Goal: Find specific page/section: Find specific page/section

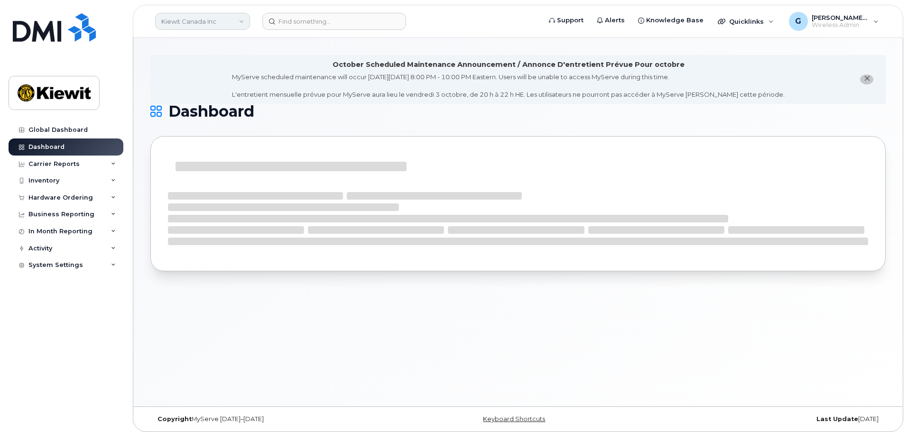
click at [230, 25] on link "Kiewit Canada Inc" at bounding box center [202, 21] width 95 height 17
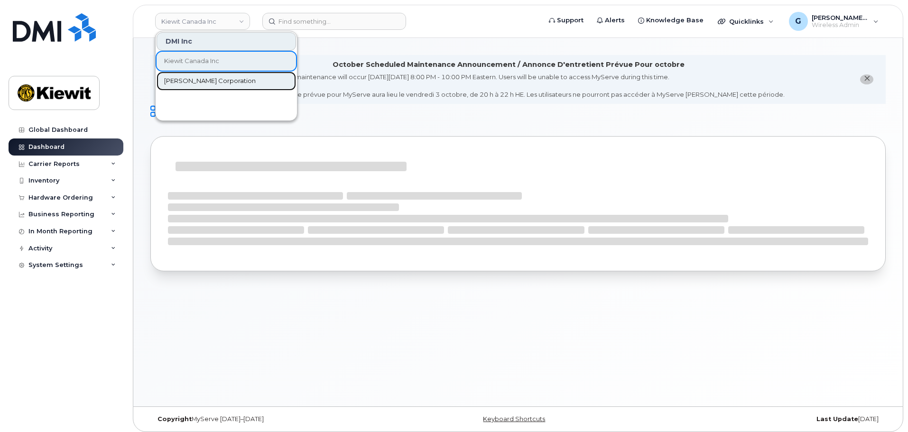
click at [218, 81] on span "[PERSON_NAME] Corporation" at bounding box center [210, 80] width 92 height 9
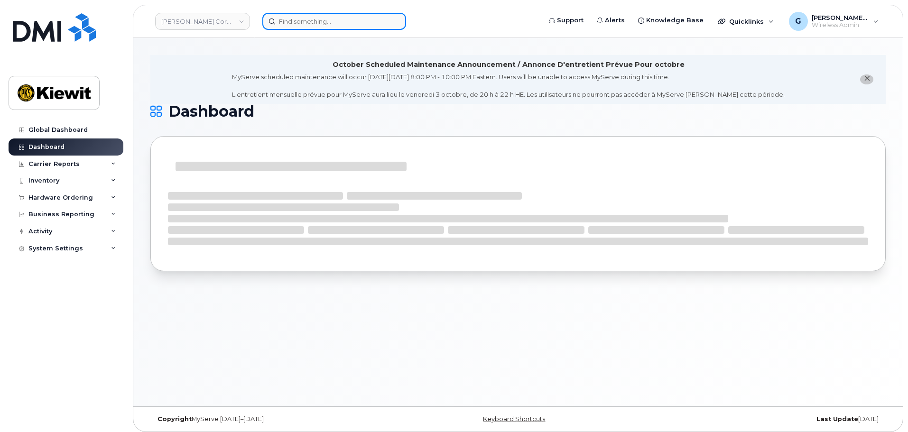
click at [314, 28] on input at bounding box center [334, 21] width 144 height 17
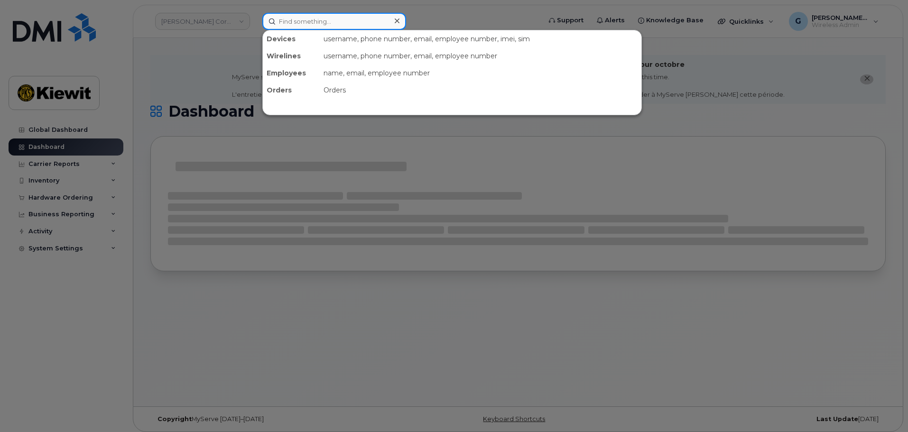
paste input "174581)"
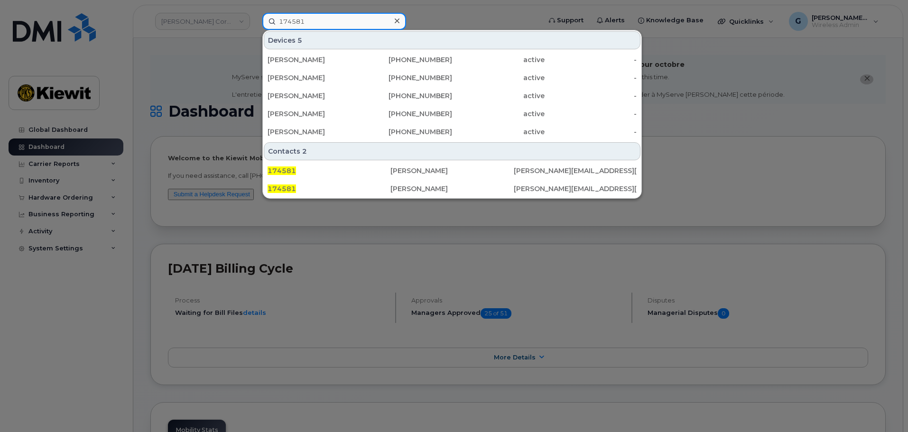
type input "174581"
drag, startPoint x: 330, startPoint y: 237, endPoint x: 302, endPoint y: 171, distance: 72.2
click at [330, 237] on div at bounding box center [454, 216] width 908 height 432
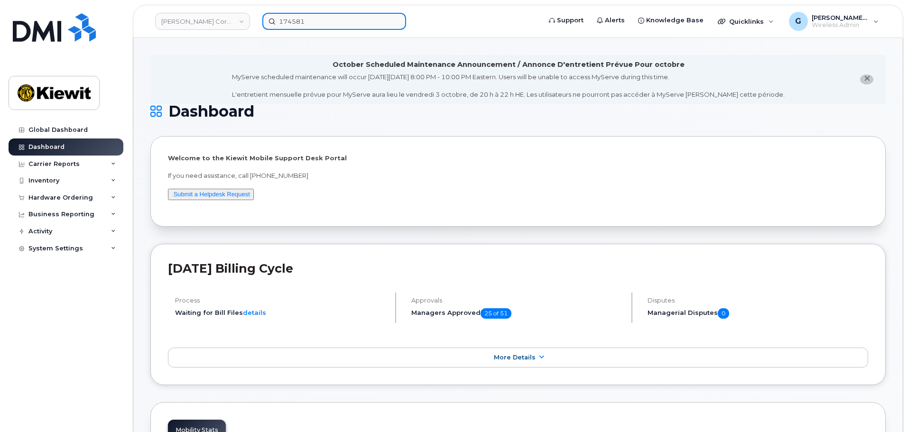
click at [314, 25] on input "174581" at bounding box center [334, 21] width 144 height 17
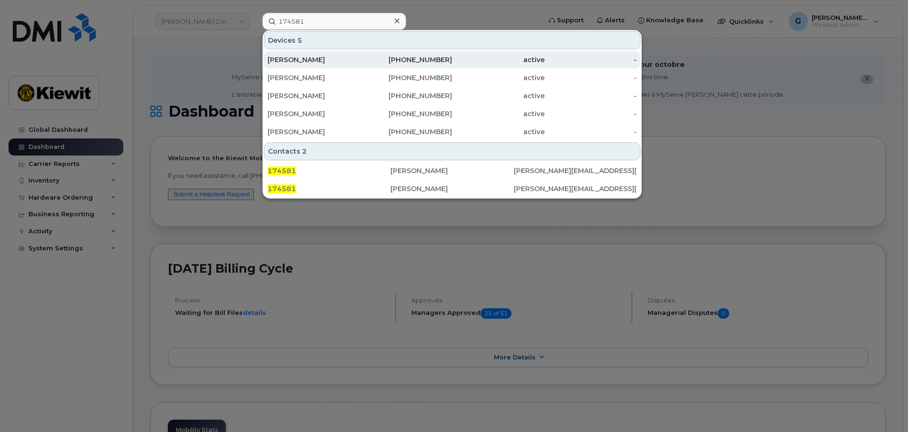
click at [337, 59] on div "MATT SANMAN" at bounding box center [313, 59] width 92 height 9
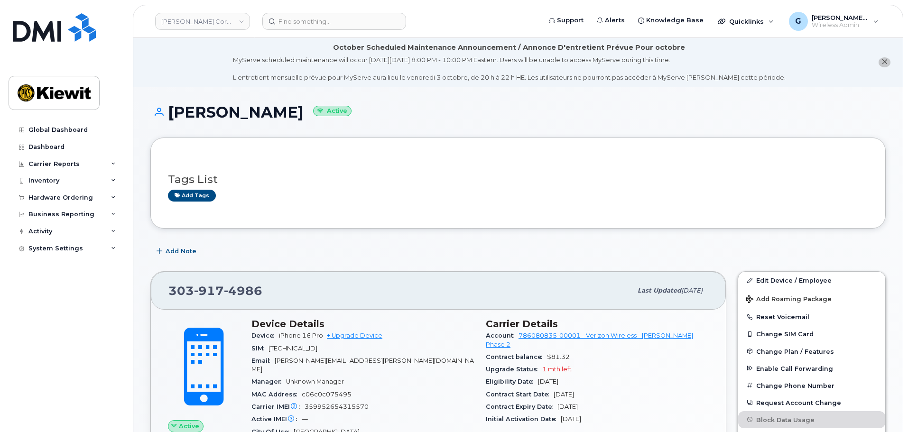
scroll to position [142, 0]
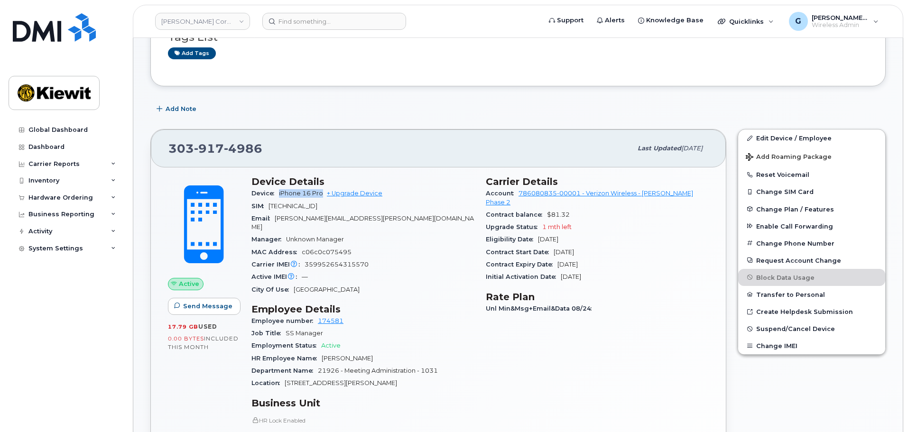
drag, startPoint x: 323, startPoint y: 194, endPoint x: 280, endPoint y: 192, distance: 42.8
click at [280, 192] on span "iPhone 16 Pro" at bounding box center [301, 193] width 44 height 7
copy span "iPhone 16 Pro"
